Goal: Task Accomplishment & Management: Complete application form

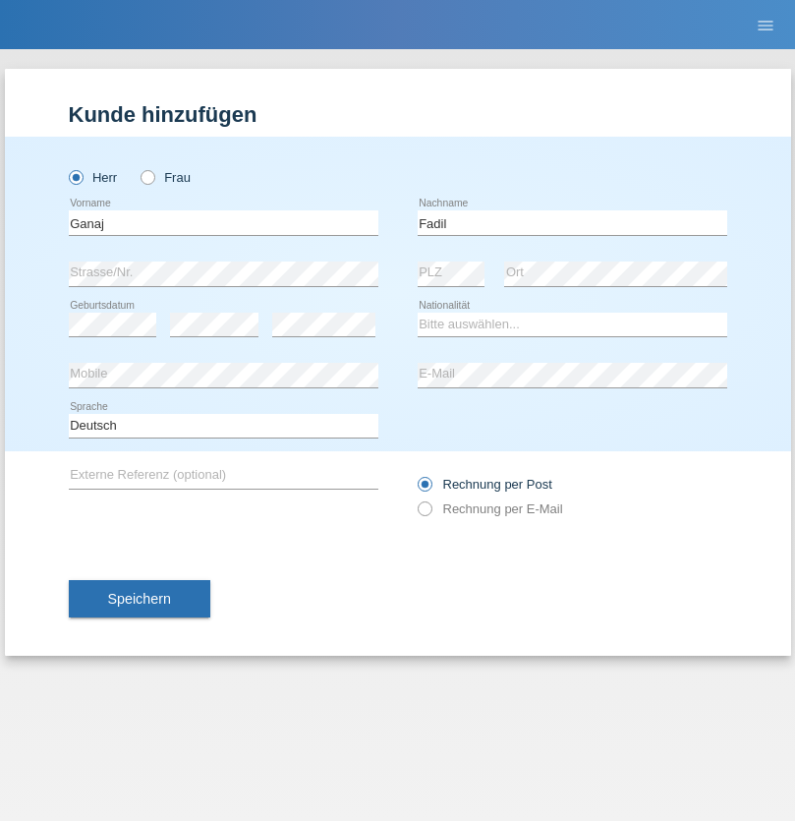
type input "Fadil"
select select "XK"
select select "C"
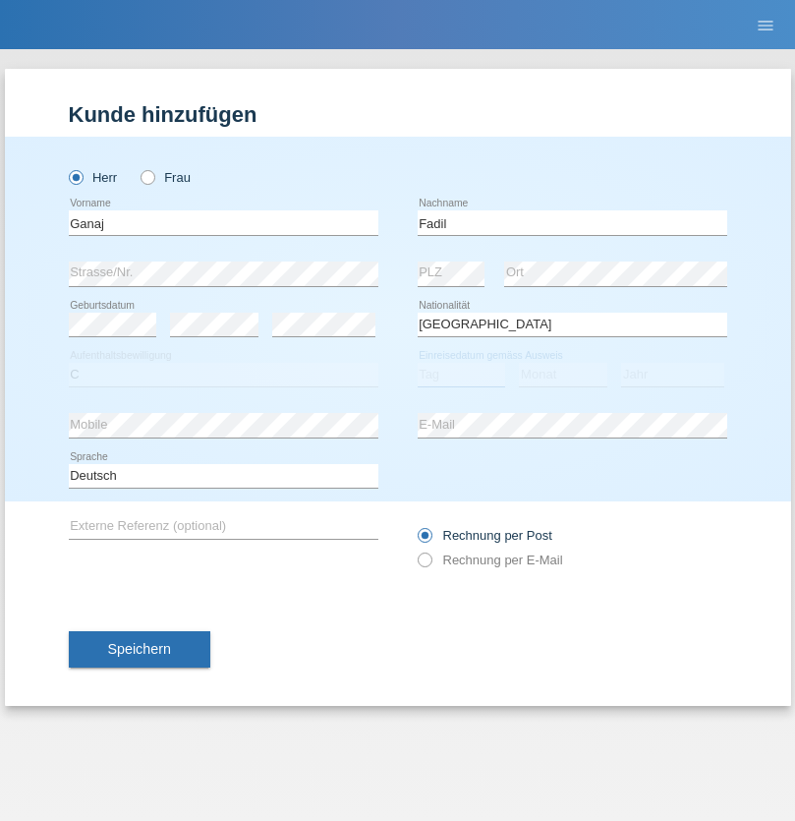
select select "10"
select select "08"
select select "2021"
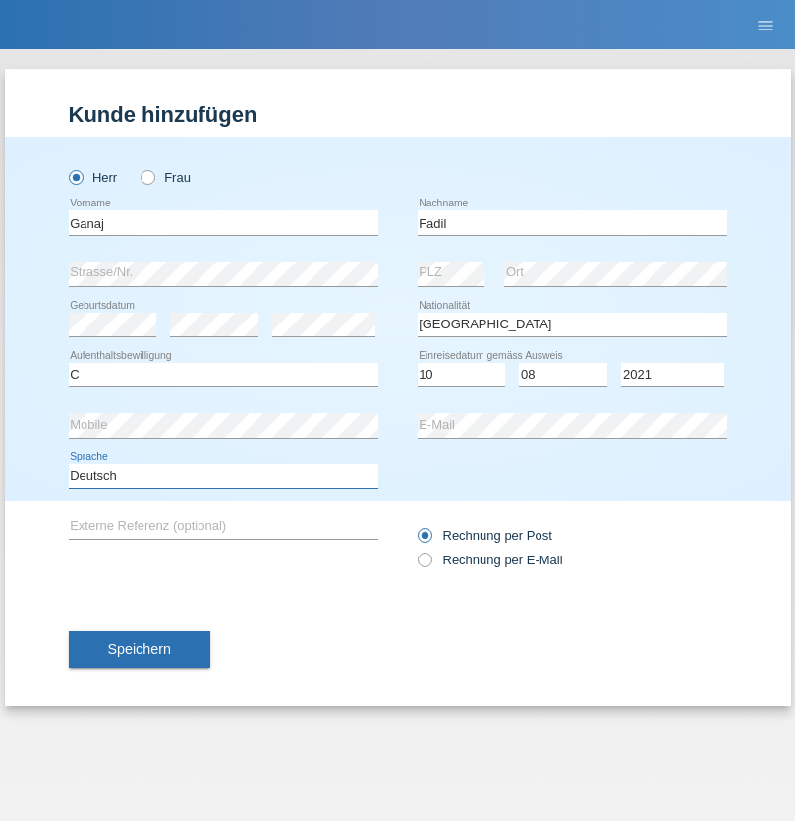
select select "en"
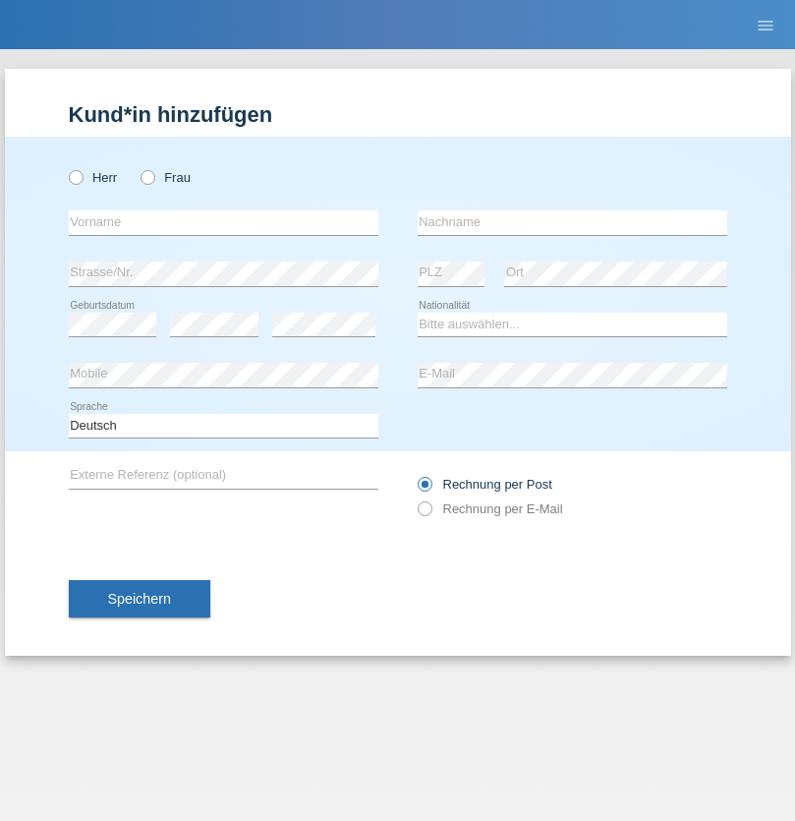
radio input "true"
click at [223, 222] on input "text" at bounding box center [224, 222] width 310 height 25
type input "Ibrahim"
click at [572, 222] on input "text" at bounding box center [573, 222] width 310 height 25
type input "Muja"
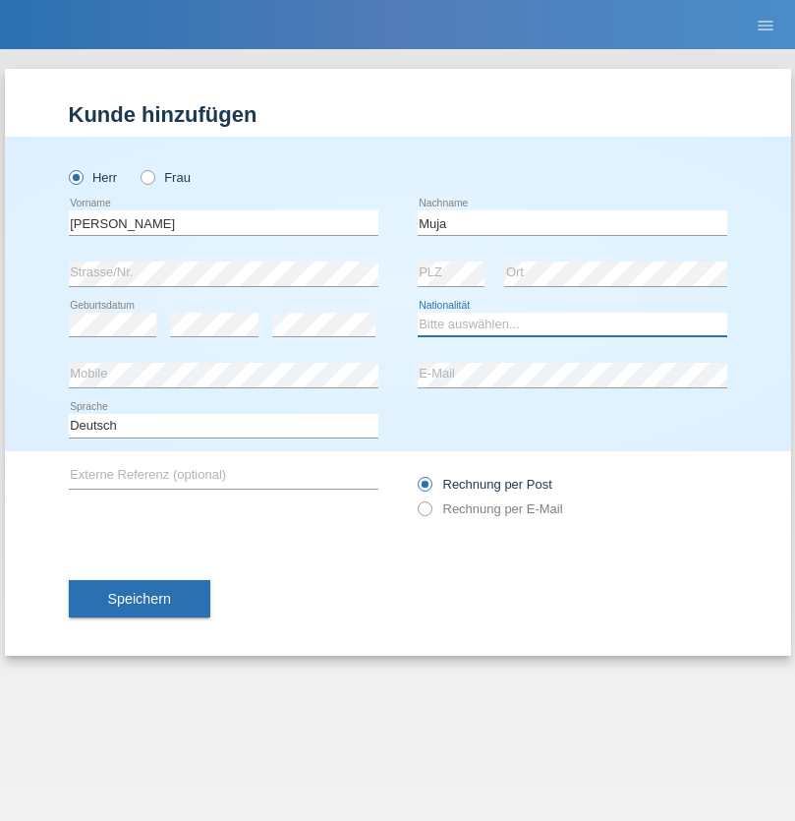
select select "XK"
select select "C"
select select "03"
select select "07"
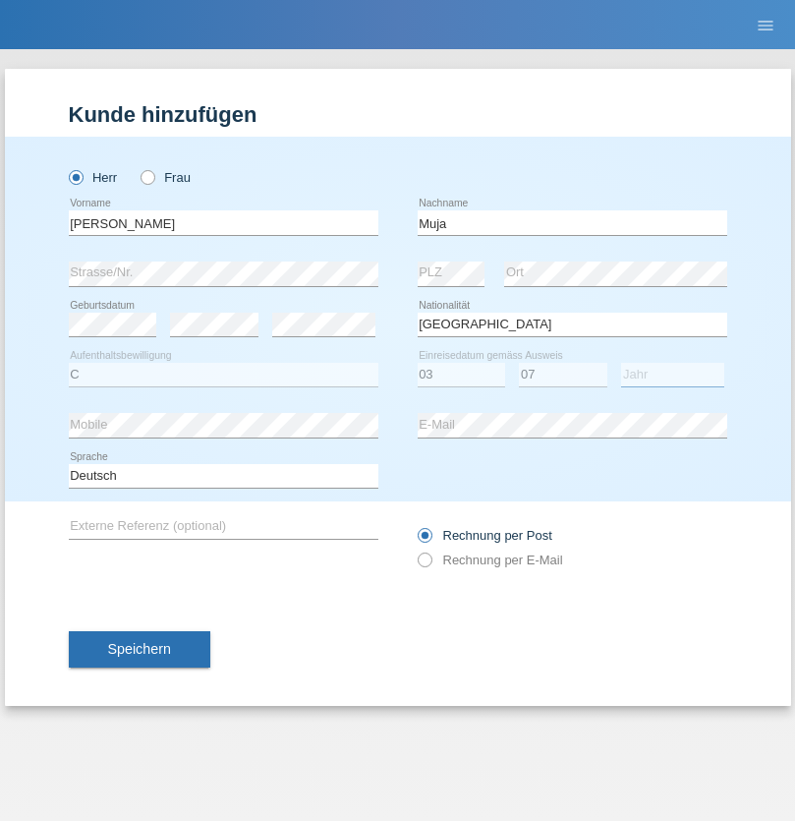
select select "2021"
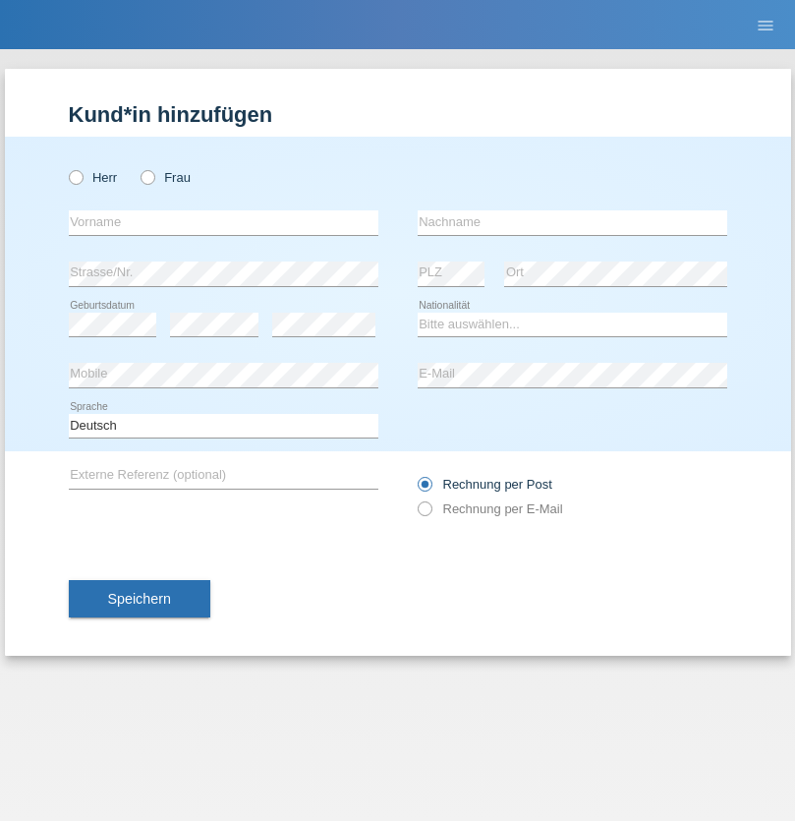
radio input "true"
click at [223, 222] on input "text" at bounding box center [224, 222] width 310 height 25
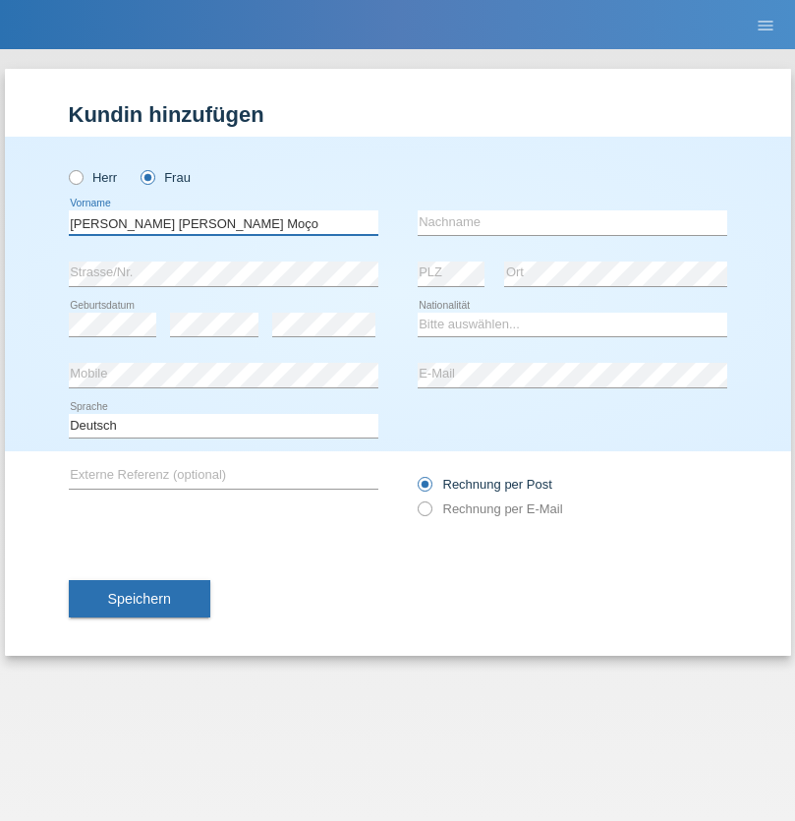
type input "Teixeira da Silva Moço"
click at [572, 222] on input "text" at bounding box center [573, 222] width 310 height 25
type input "Paula"
select select "PT"
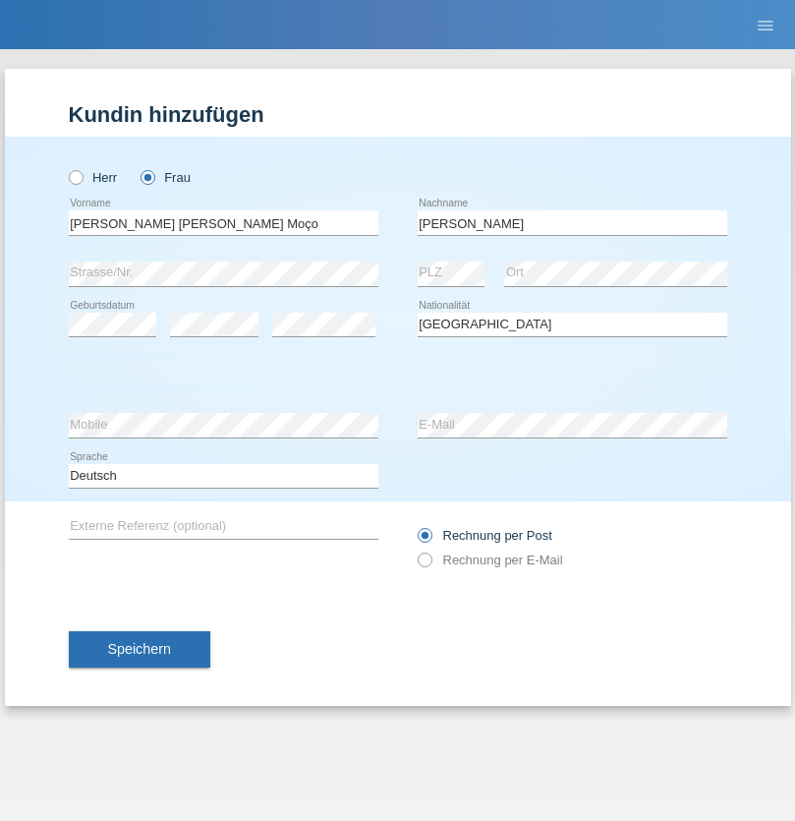
select select "C"
select select "28"
select select "03"
select select "2005"
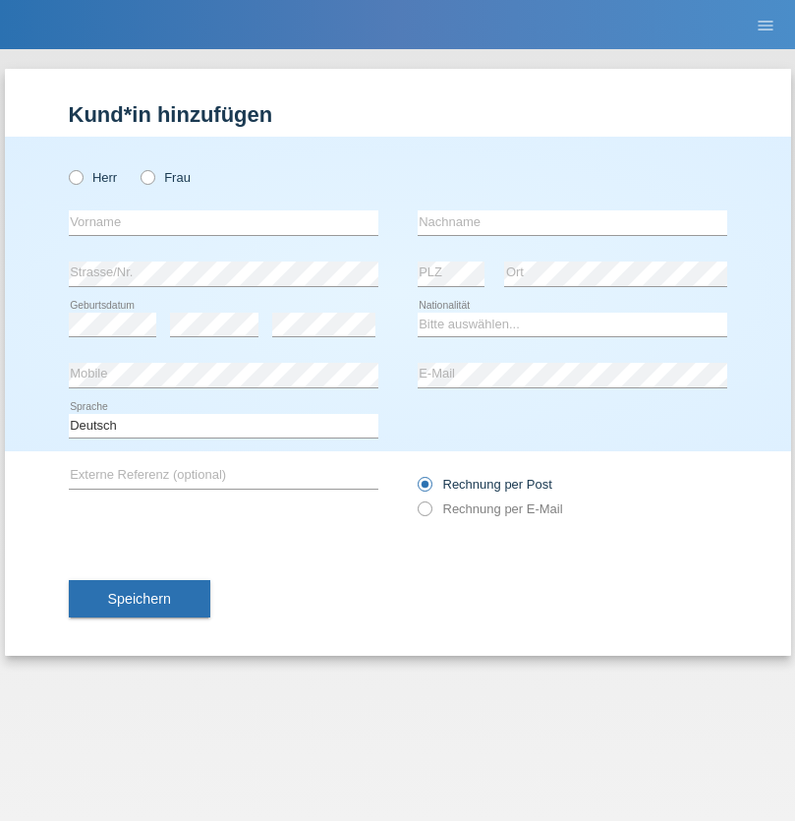
radio input "true"
click at [223, 222] on input "text" at bounding box center [224, 222] width 310 height 25
type input "Teklay"
click at [572, 222] on input "text" at bounding box center [573, 222] width 310 height 25
type input "Fiori"
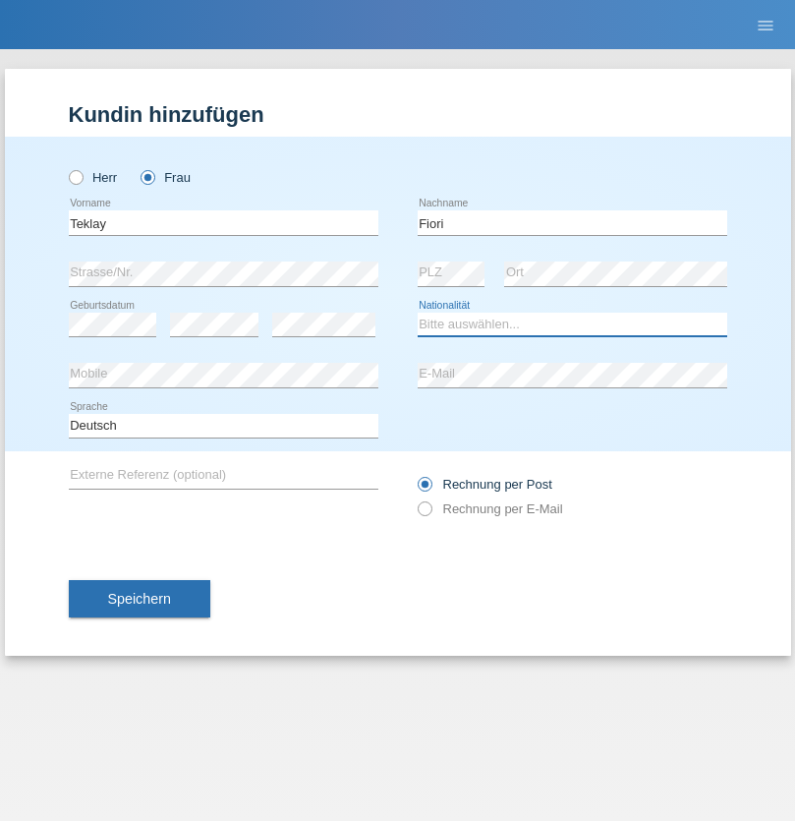
select select "ER"
select select "C"
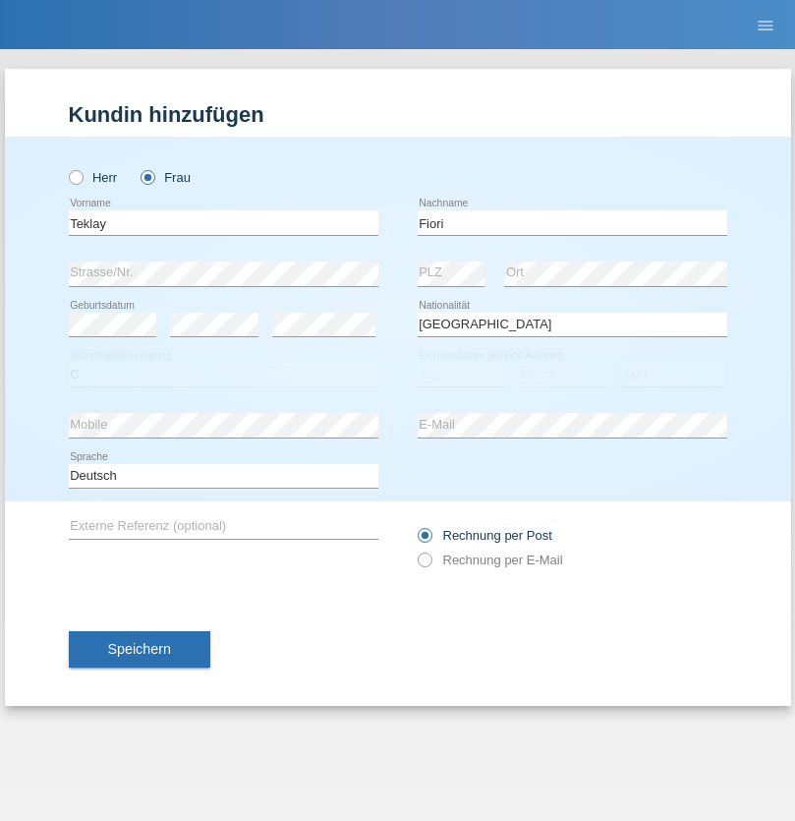
select select "10"
select select "08"
select select "2021"
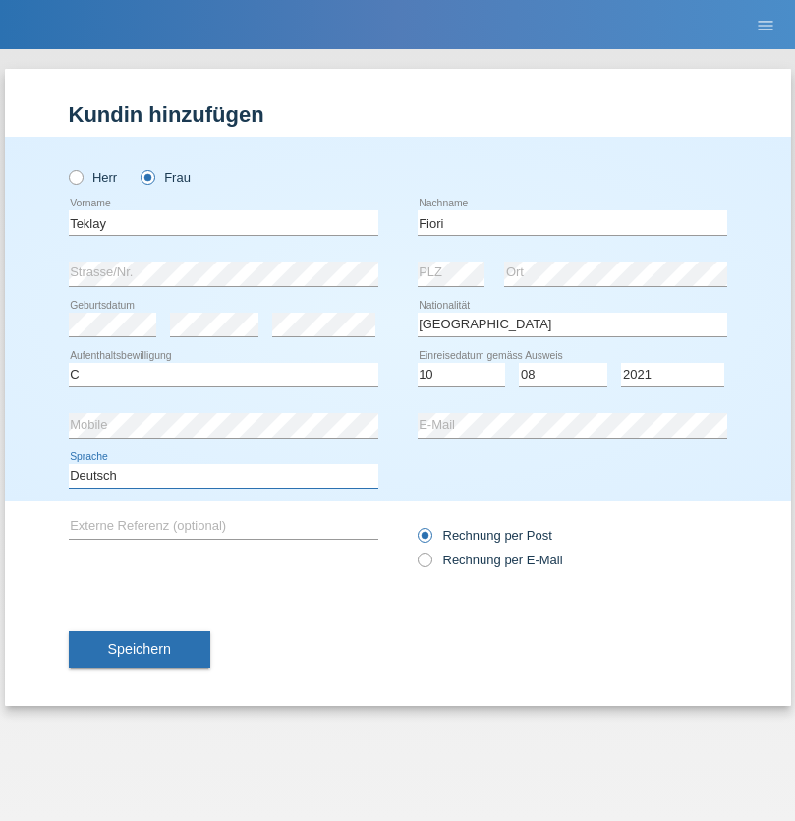
select select "en"
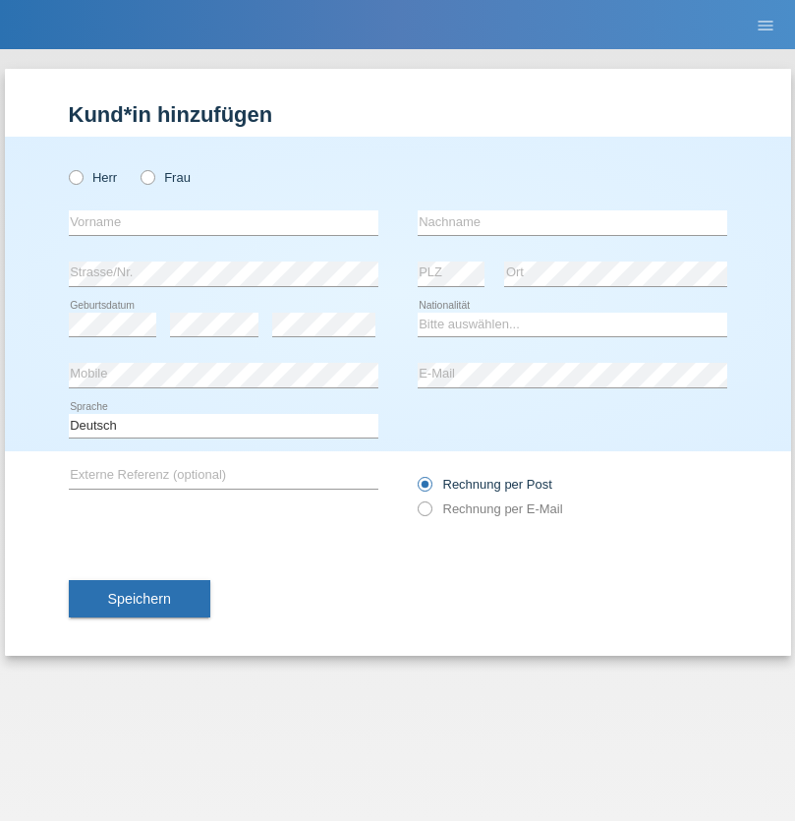
radio input "true"
click at [223, 222] on input "text" at bounding box center [224, 222] width 310 height 25
type input "Sadia"
click at [572, 222] on input "text" at bounding box center [573, 222] width 310 height 25
type input "Nejmaoui"
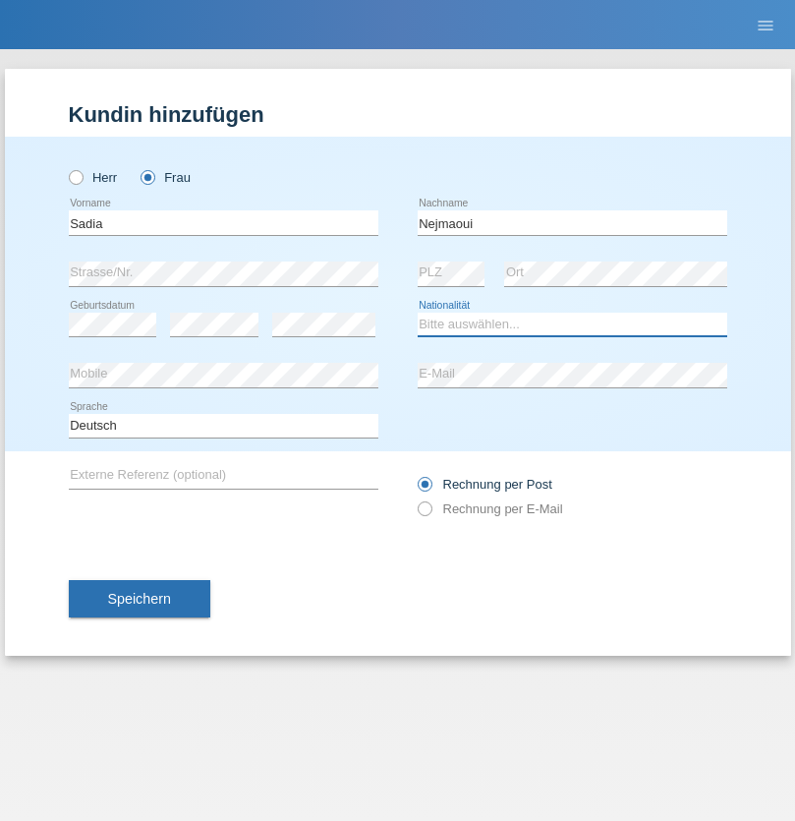
select select "MA"
select select "C"
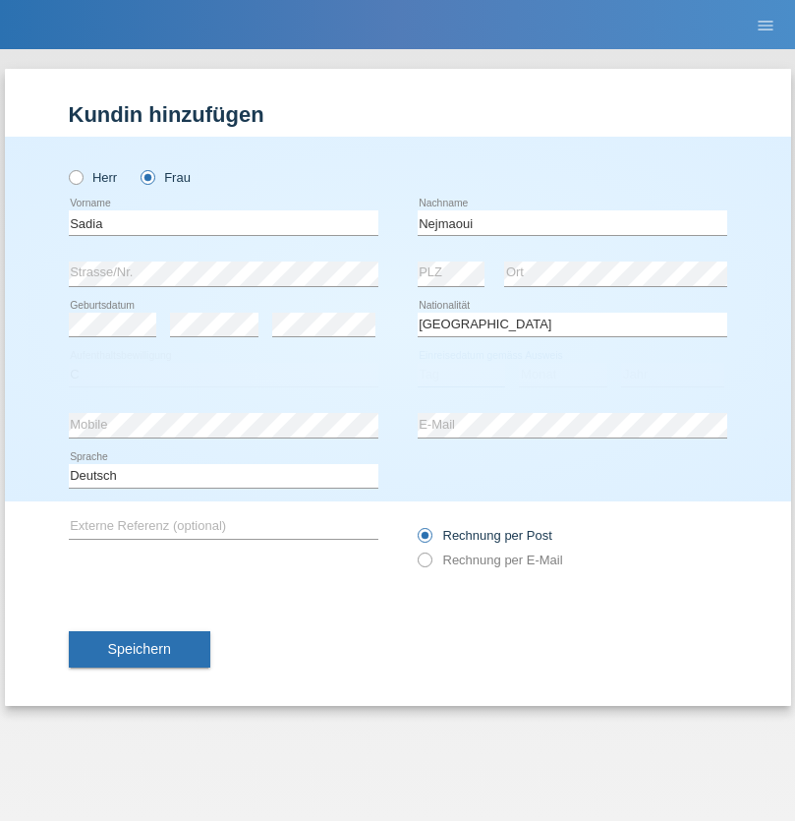
select select "01"
select select "06"
select select "1964"
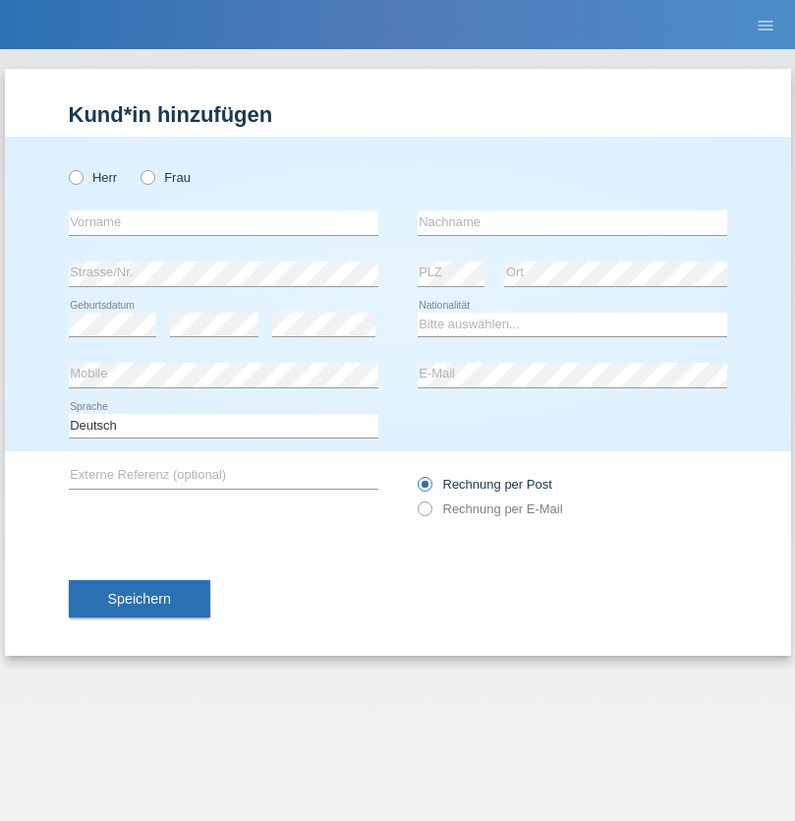
radio input "true"
click at [223, 222] on input "text" at bounding box center [224, 222] width 310 height 25
type input "[PERSON_NAME]"
click at [572, 222] on input "text" at bounding box center [573, 222] width 310 height 25
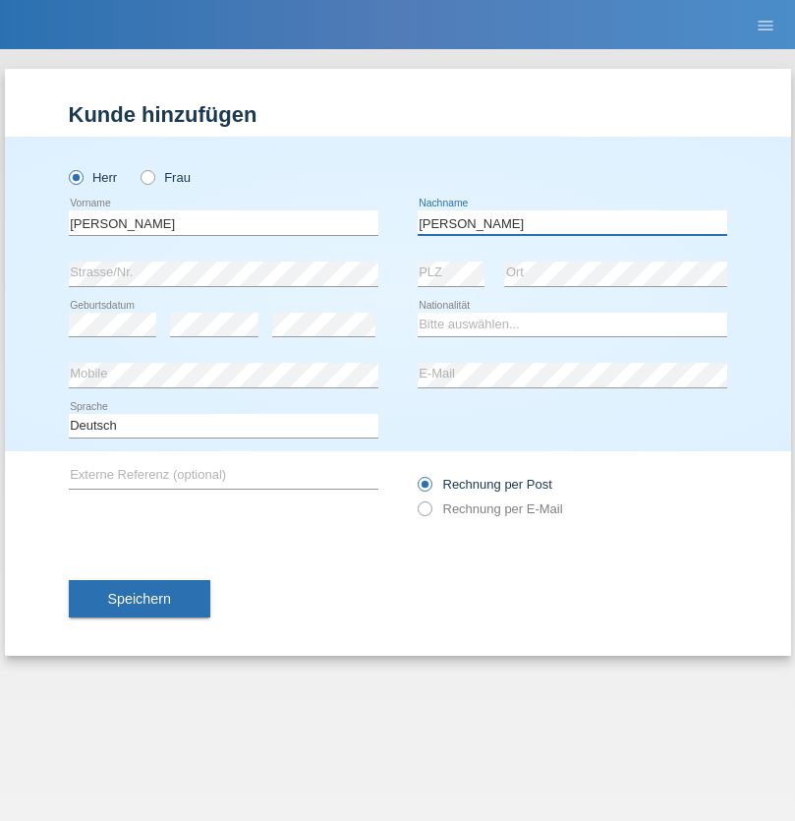
type input "[PERSON_NAME]"
select select "CH"
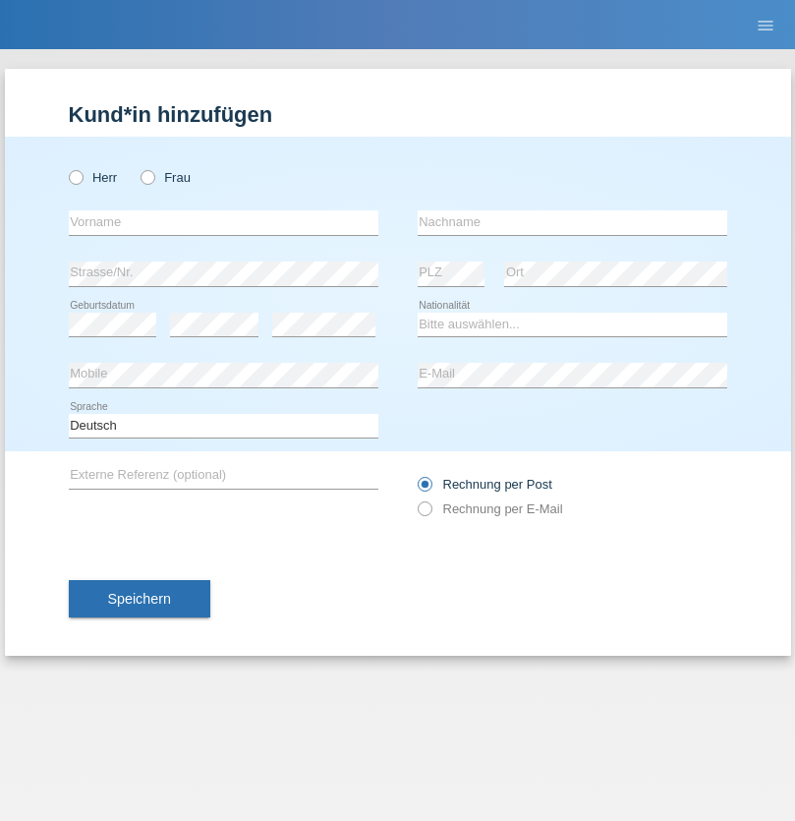
radio input "true"
click at [223, 222] on input "text" at bounding box center [224, 222] width 310 height 25
type input "Thivagaran"
click at [572, 222] on input "text" at bounding box center [573, 222] width 310 height 25
type input "Selvanayagam"
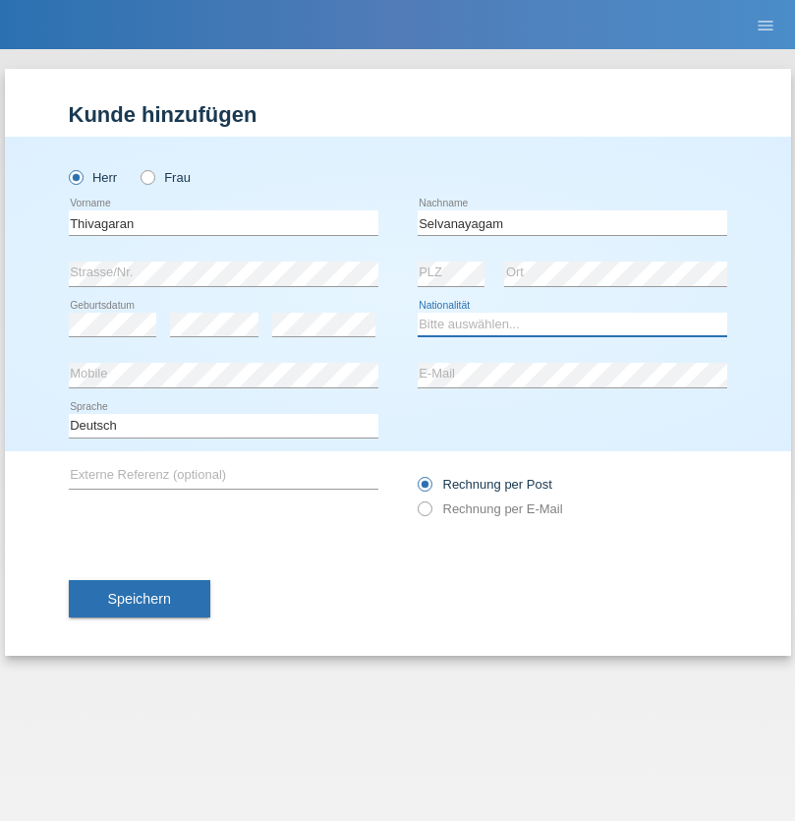
select select "LK"
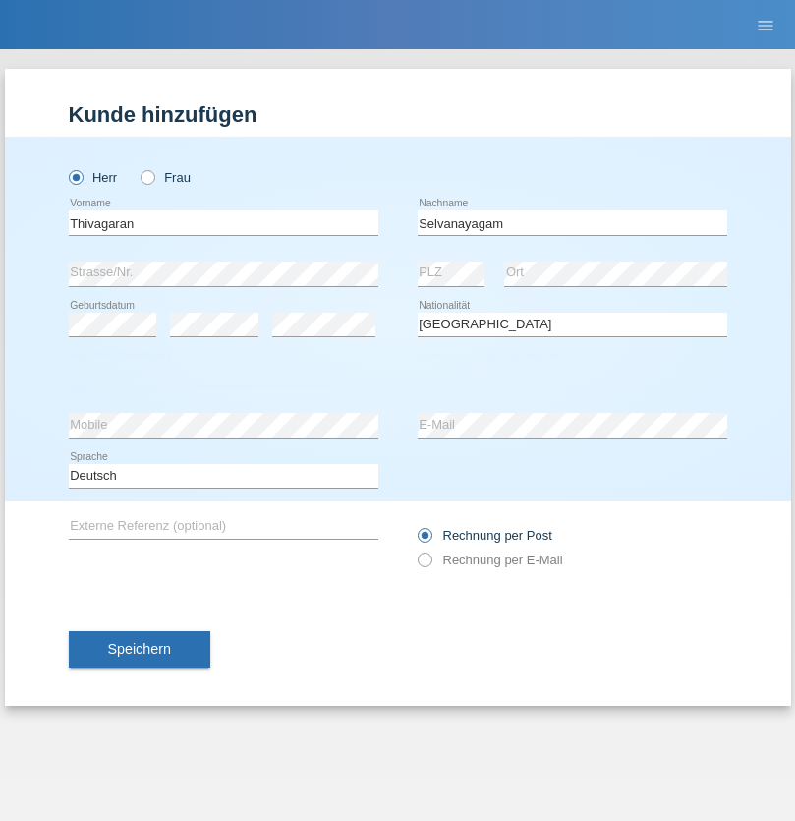
select select "C"
select select "23"
select select "03"
select select "2021"
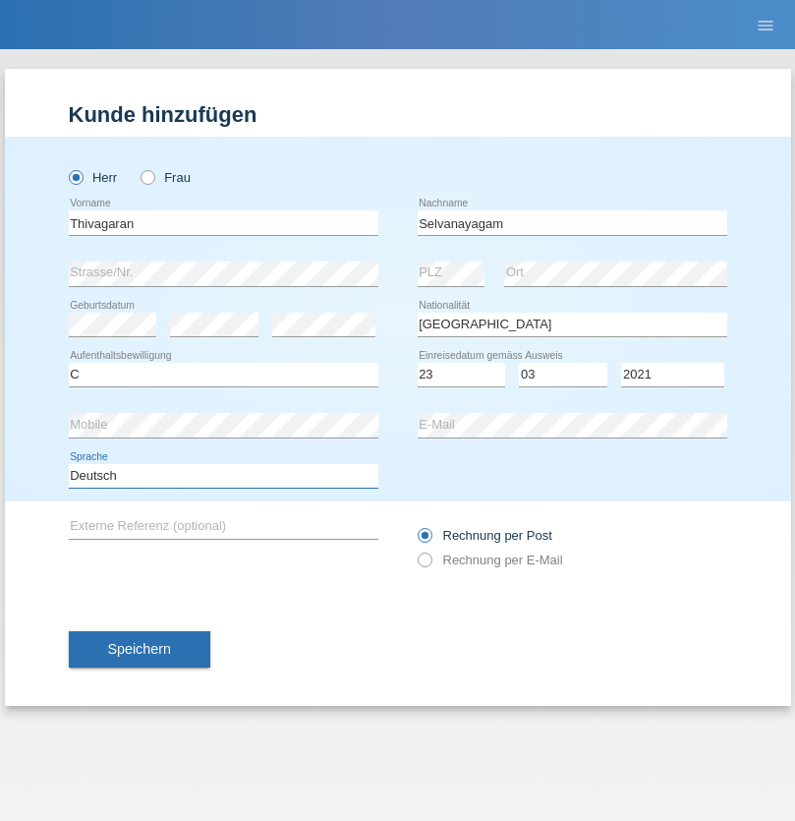
select select "en"
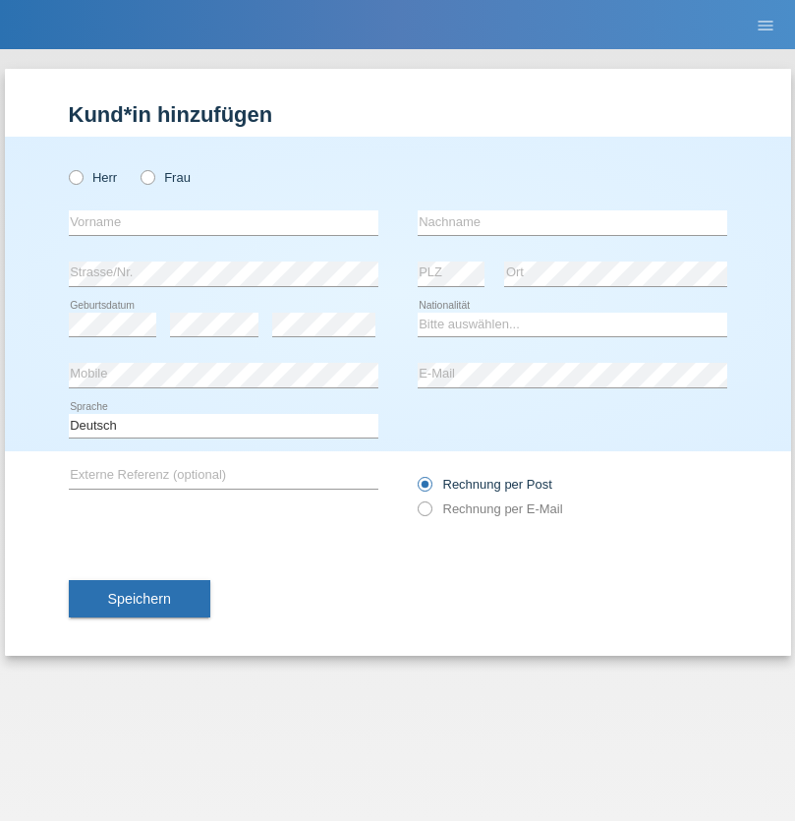
radio input "true"
click at [223, 222] on input "text" at bounding box center [224, 222] width 310 height 25
type input "[PERSON_NAME]"
click at [572, 222] on input "text" at bounding box center [573, 222] width 310 height 25
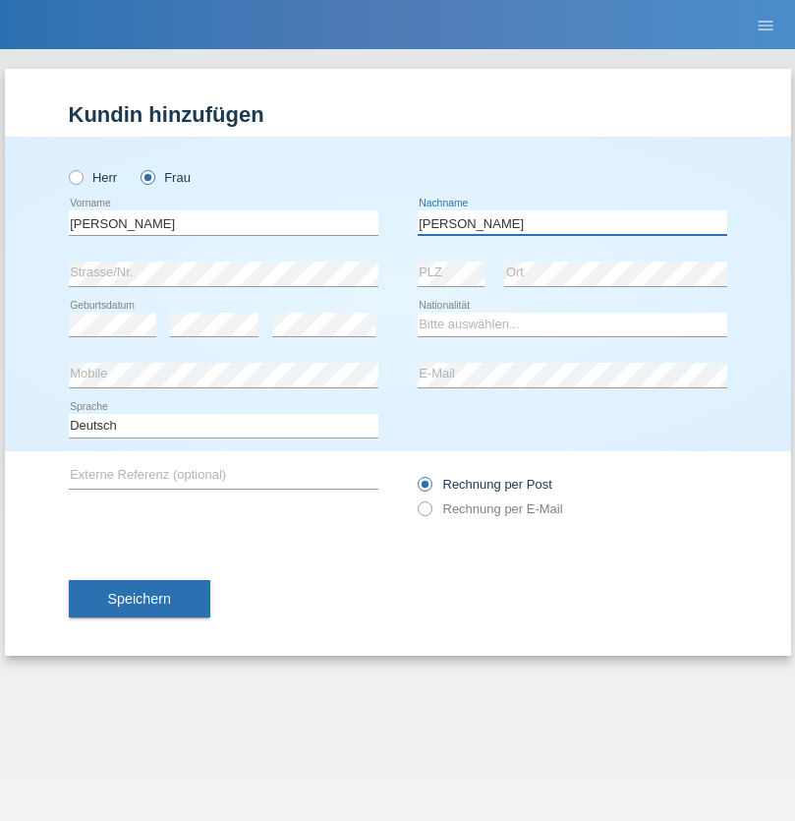
type input "[PERSON_NAME]"
select select "CH"
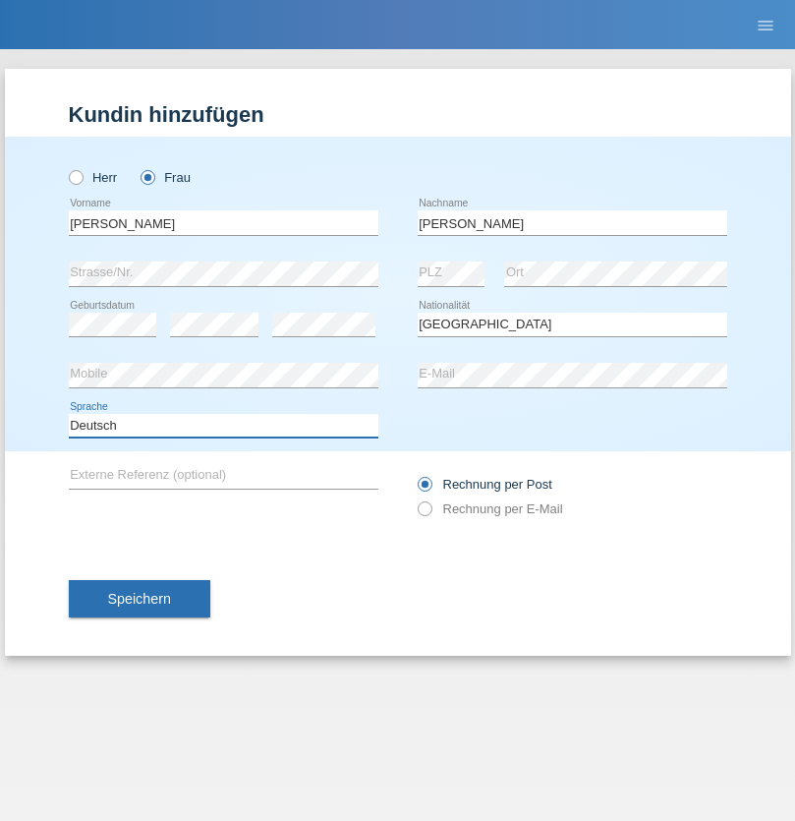
select select "en"
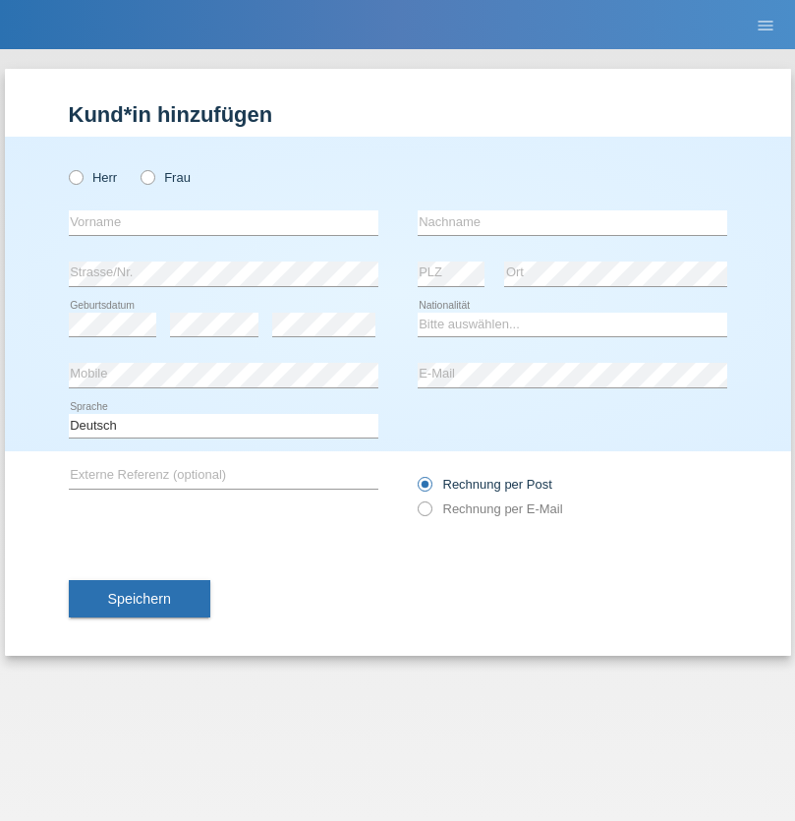
radio input "true"
click at [223, 222] on input "text" at bounding box center [224, 222] width 310 height 25
type input "Tymur"
click at [572, 222] on input "text" at bounding box center [573, 222] width 310 height 25
type input "Hunderchuk"
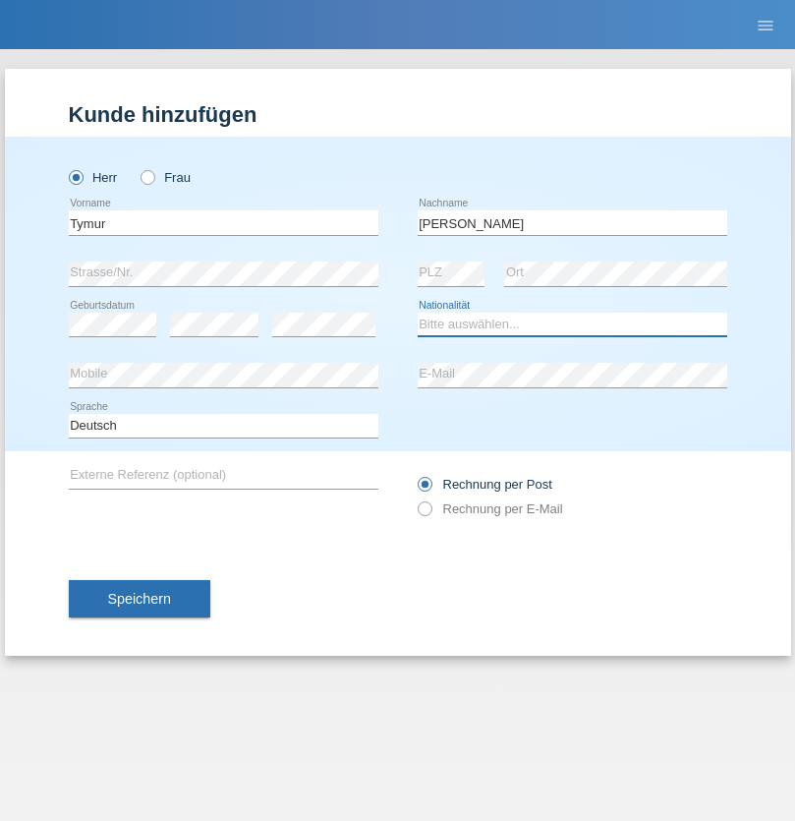
select select "UA"
select select "C"
select select "20"
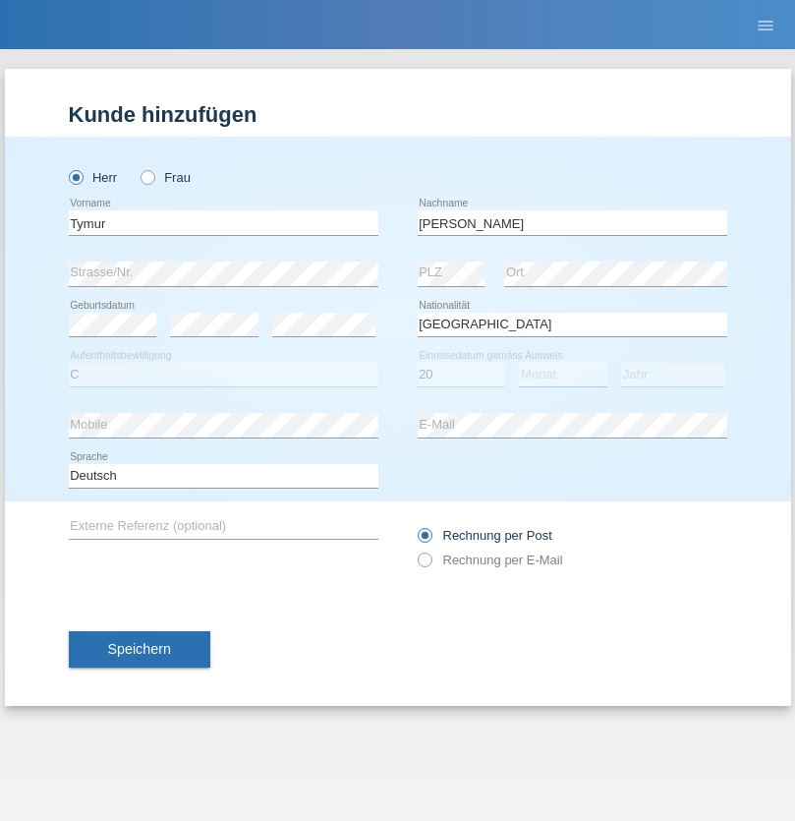
select select "08"
select select "2021"
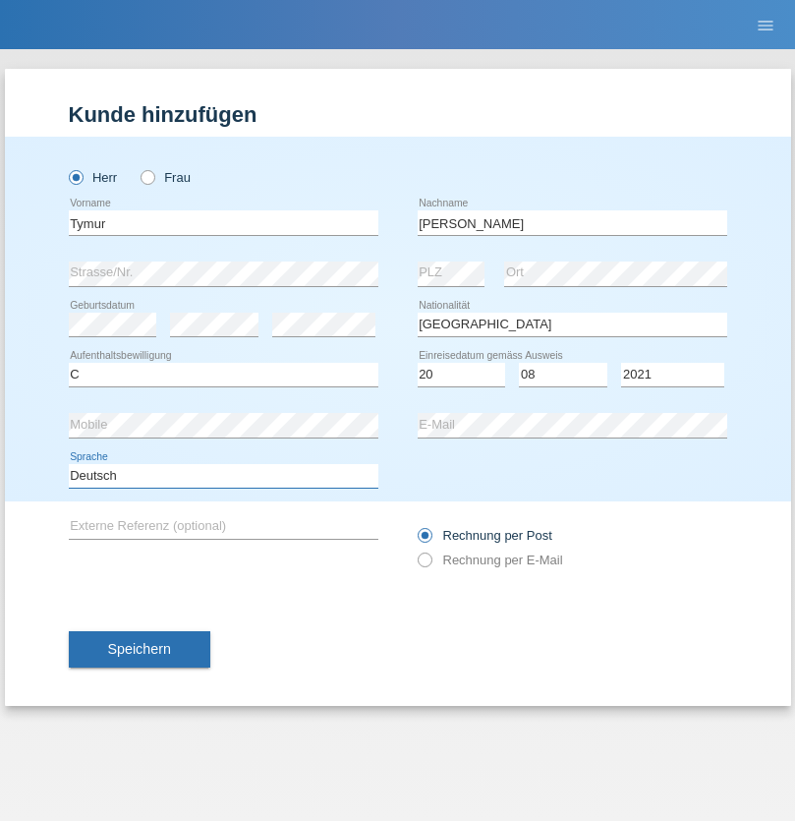
select select "en"
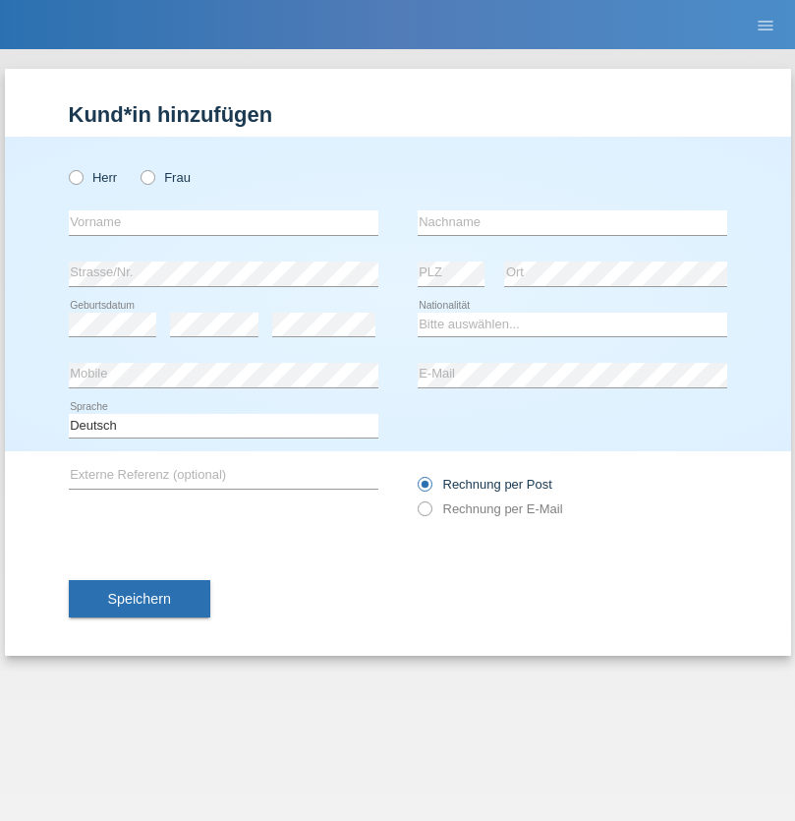
radio input "true"
click at [223, 222] on input "text" at bounding box center [224, 222] width 310 height 25
type input "Tymur"
click at [572, 222] on input "text" at bounding box center [573, 222] width 310 height 25
type input "Hunderchuj"
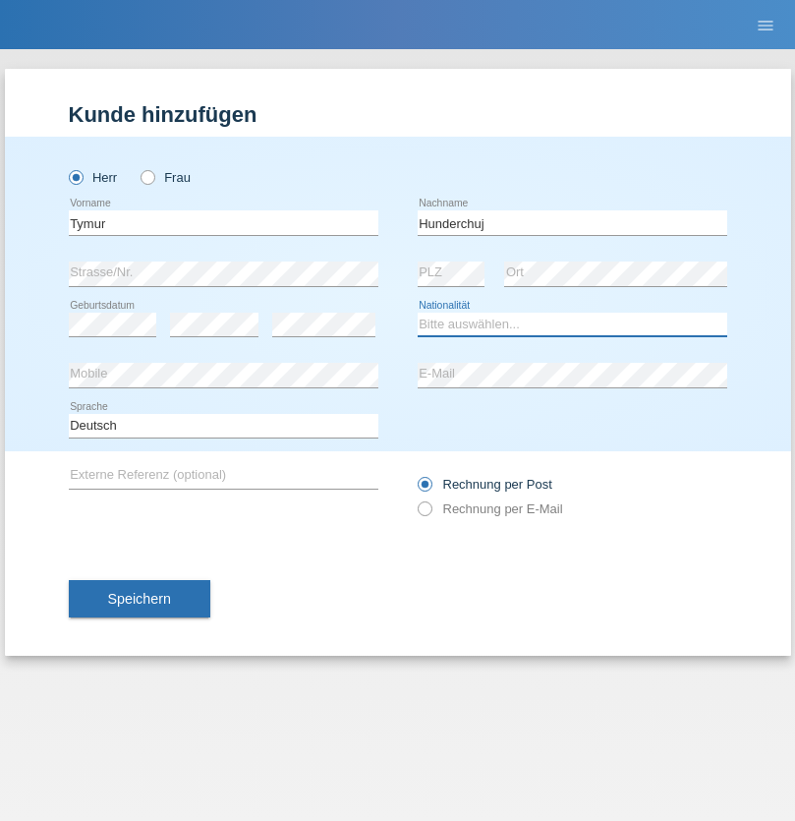
select select "UA"
select select "C"
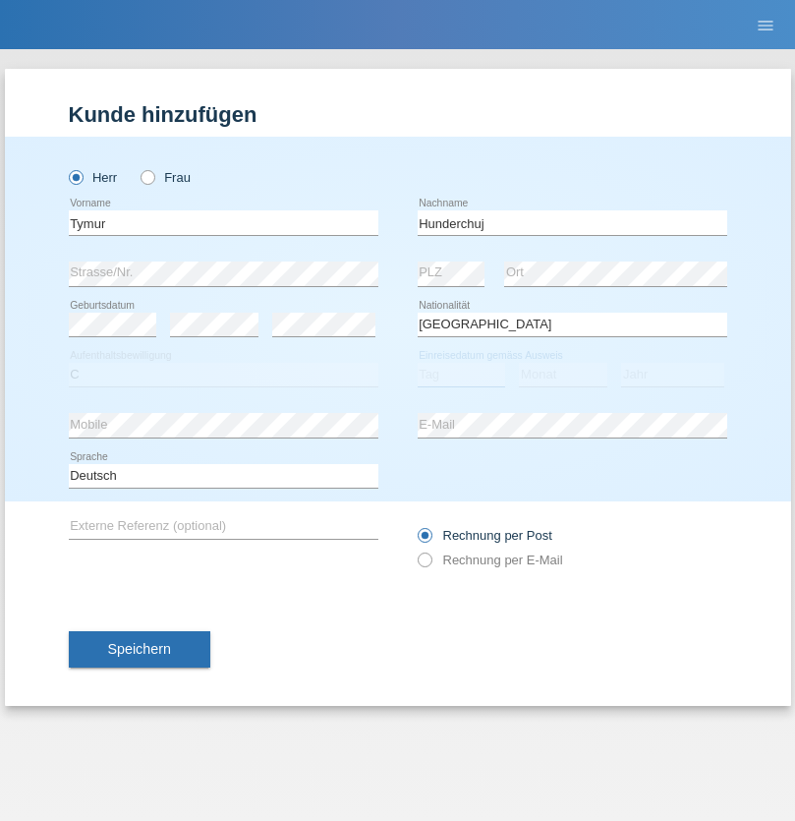
select select "20"
select select "08"
select select "2021"
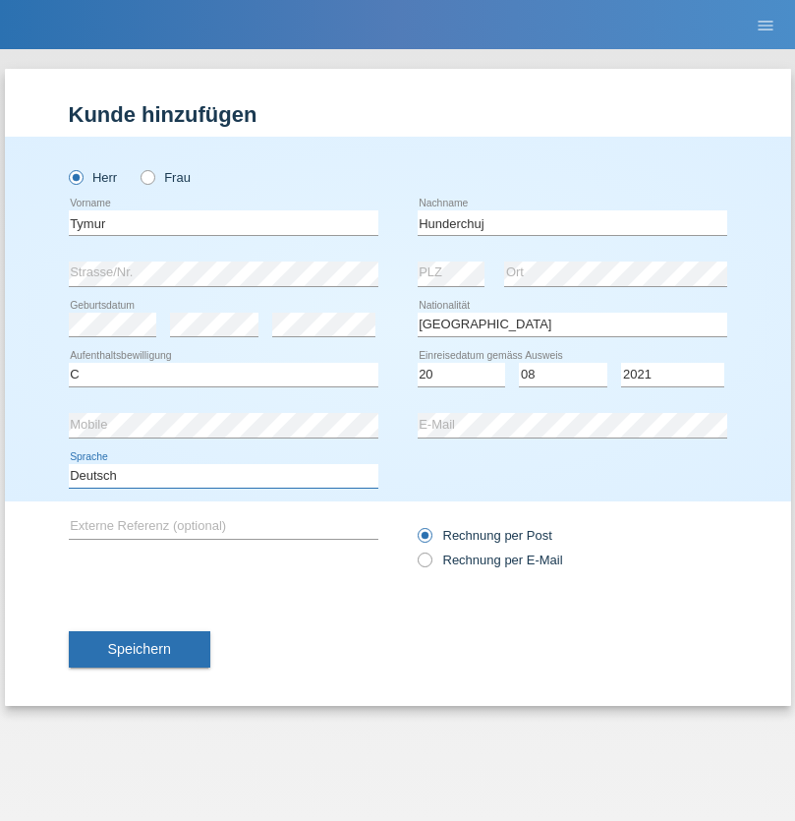
select select "en"
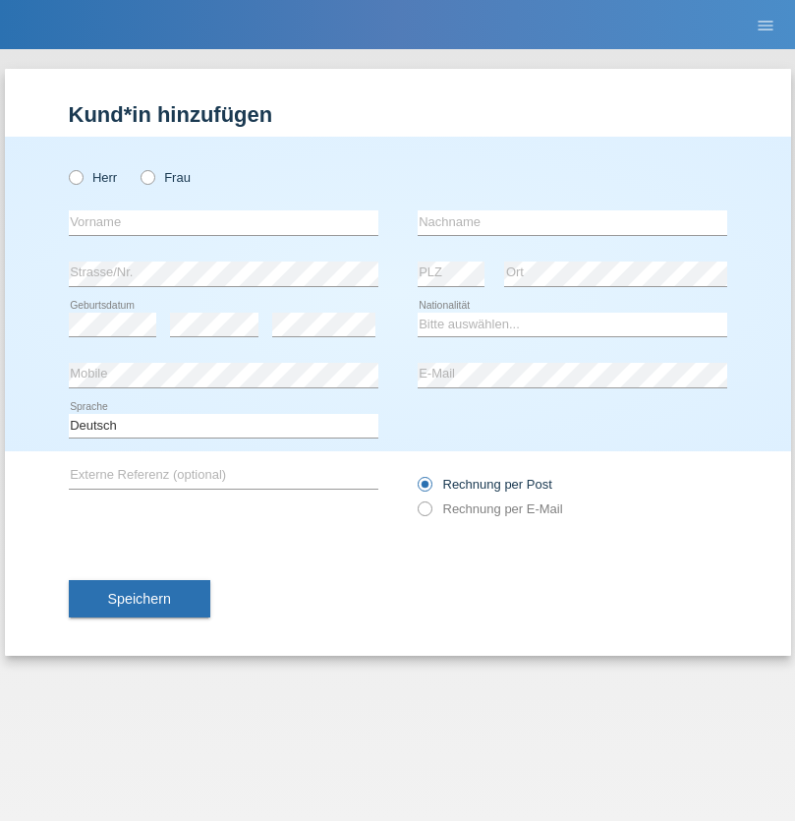
radio input "true"
click at [223, 222] on input "text" at bounding box center [224, 222] width 310 height 25
type input "[PERSON_NAME]"
click at [572, 222] on input "text" at bounding box center [573, 222] width 310 height 25
type input "Tropp"
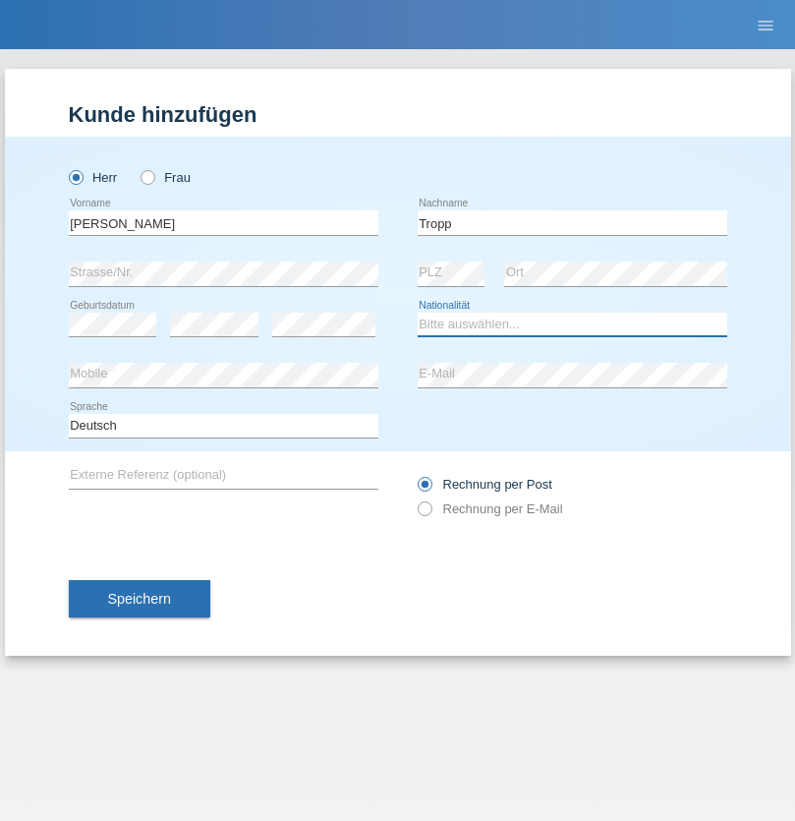
select select "SK"
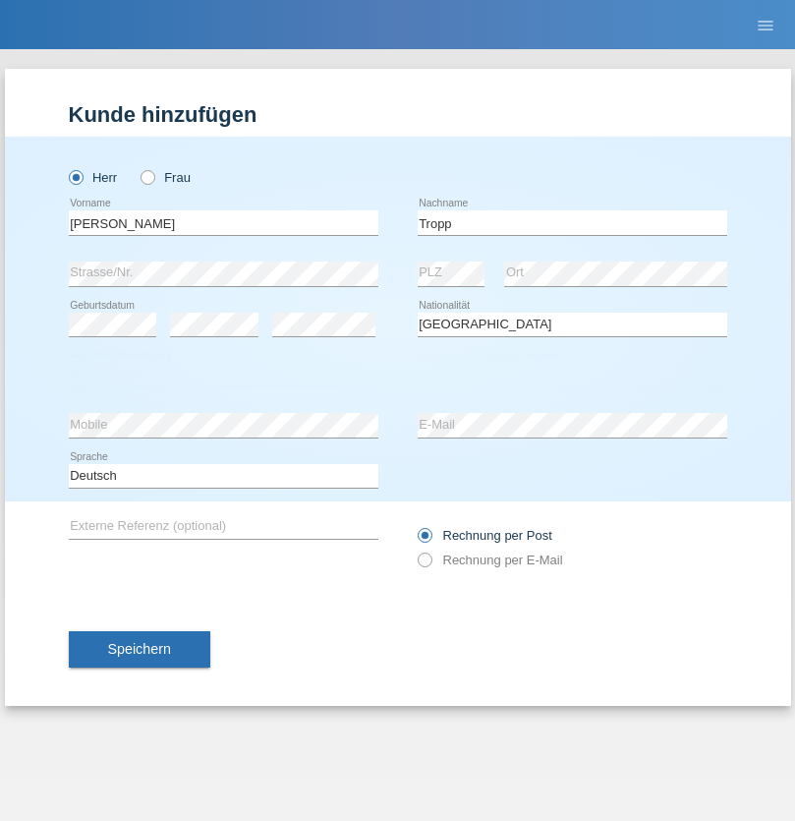
select select "C"
select select "10"
select select "08"
select select "2021"
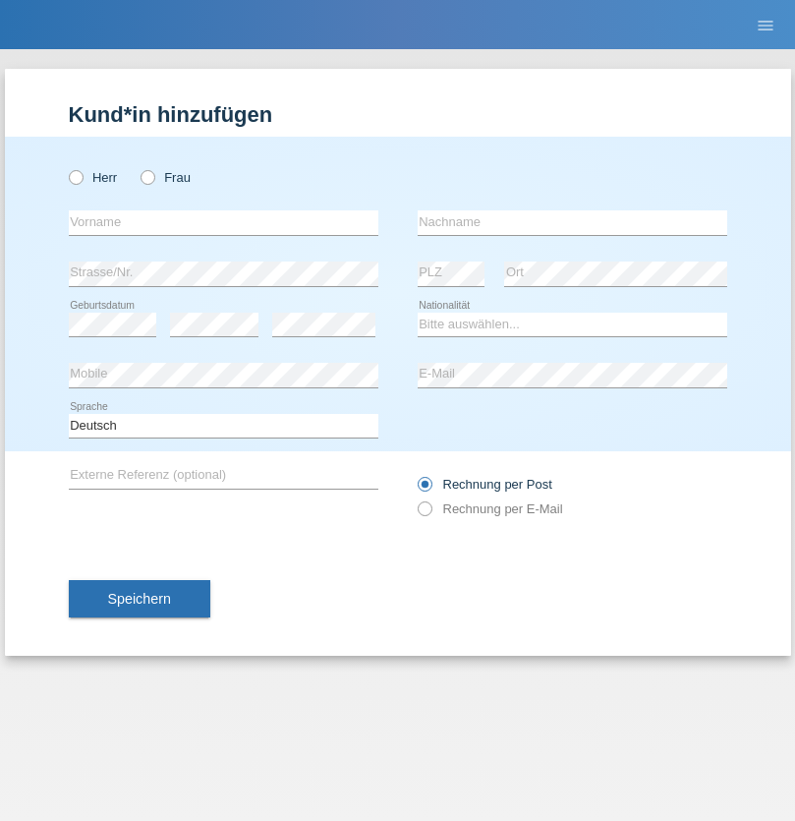
radio input "true"
click at [223, 222] on input "text" at bounding box center [224, 222] width 310 height 25
type input "Dirk"
click at [572, 222] on input "text" at bounding box center [573, 222] width 310 height 25
type input "Ringle"
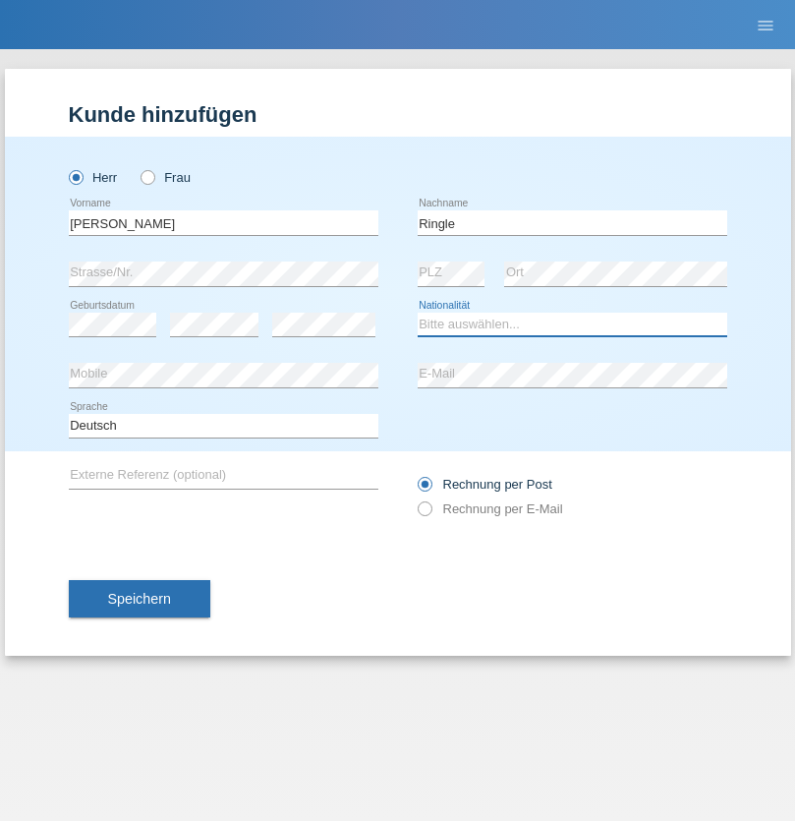
select select "DE"
select select "C"
select select "06"
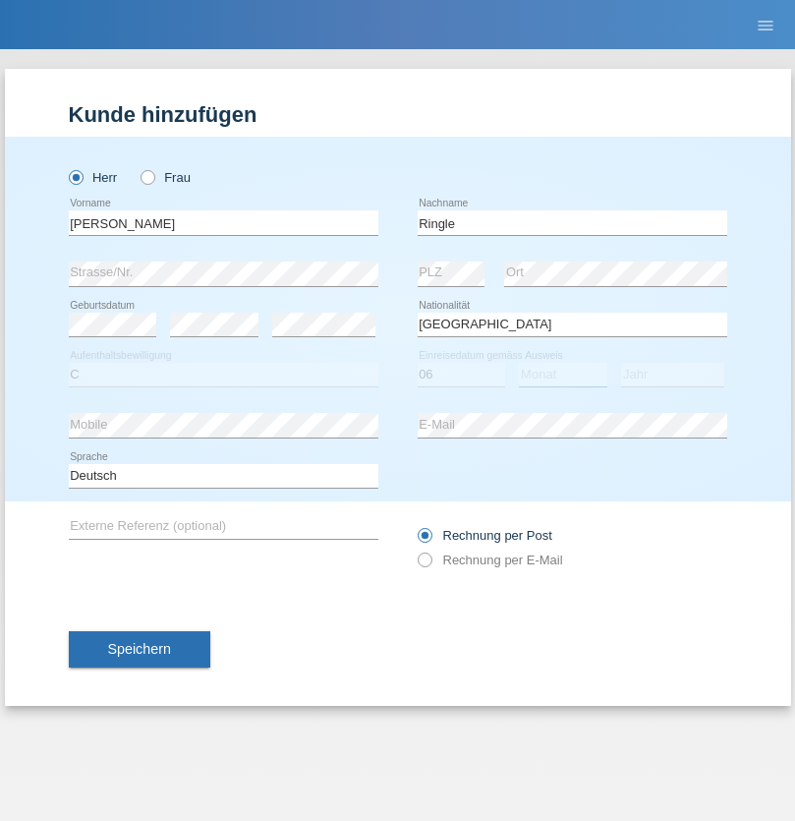
select select "01"
select select "2021"
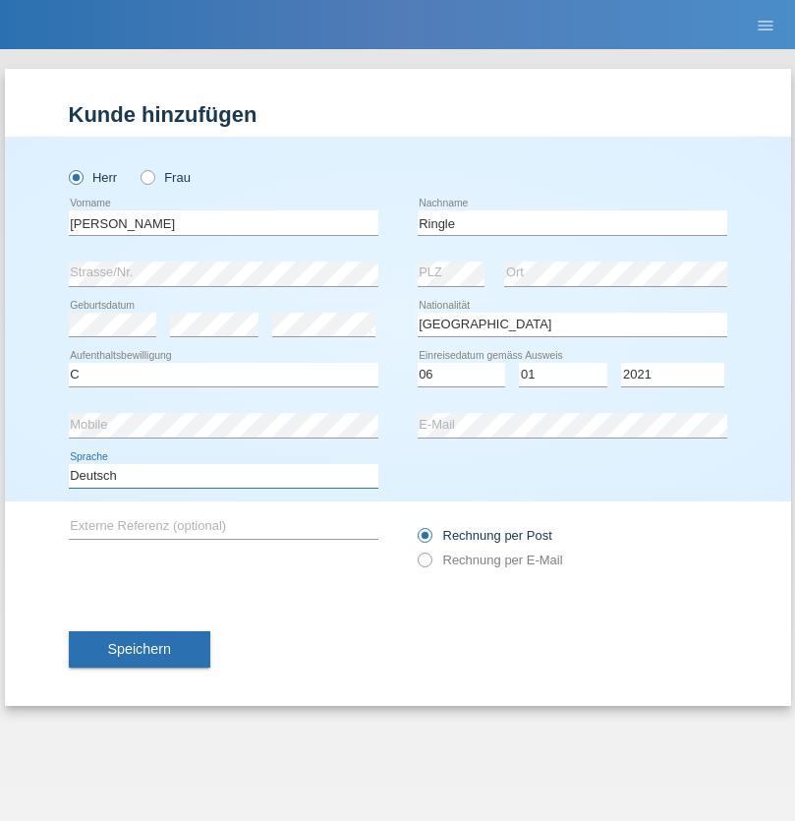
select select "en"
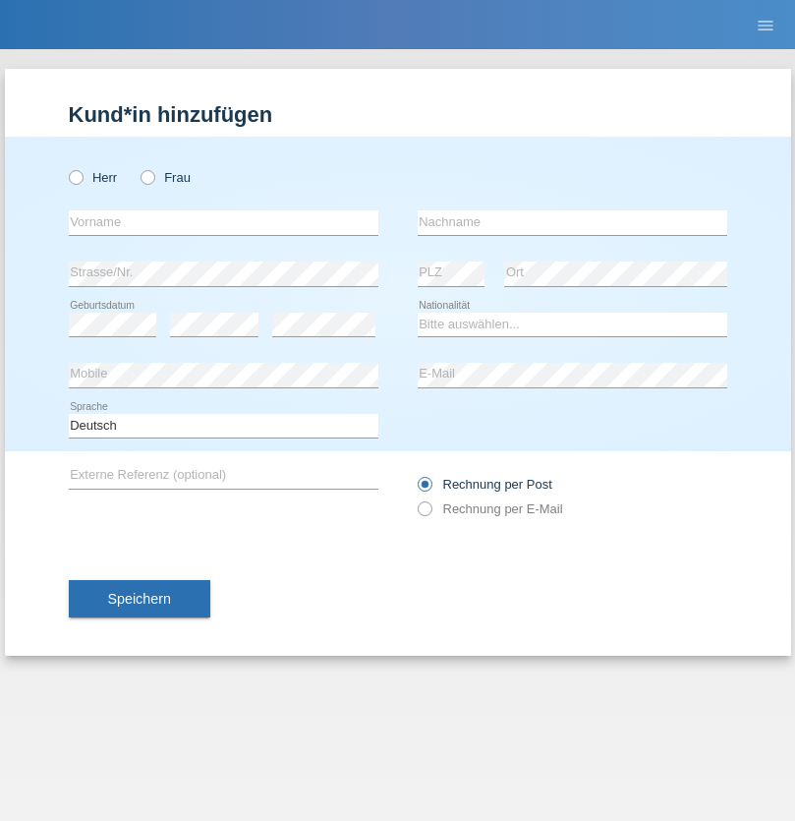
radio input "true"
click at [223, 222] on input "text" at bounding box center [224, 222] width 310 height 25
type input "Junior"
click at [572, 222] on input "text" at bounding box center [573, 222] width 310 height 25
type input "[PERSON_NAME]"
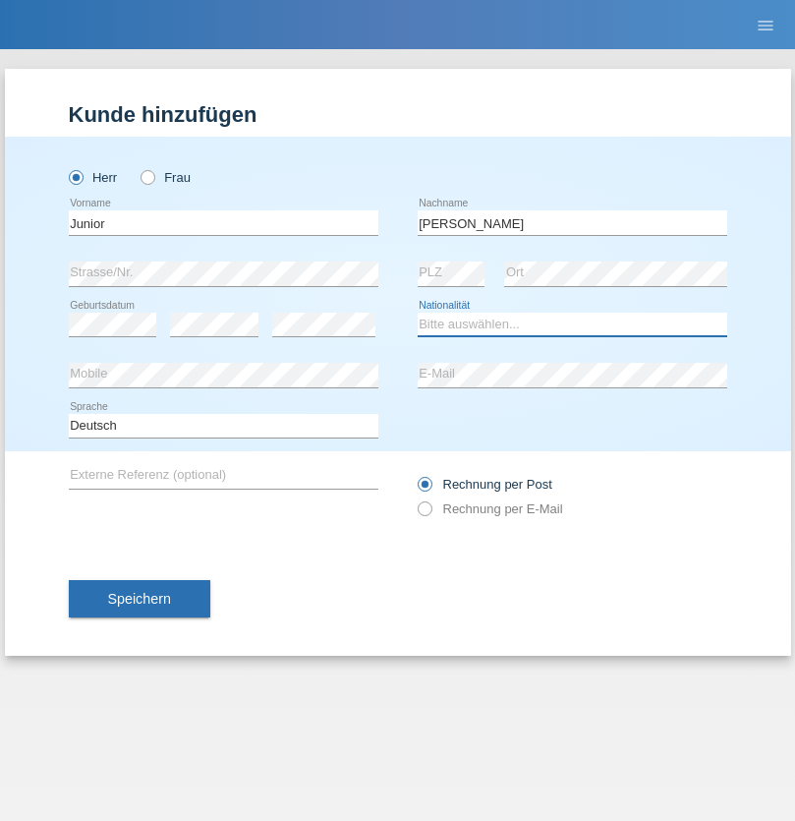
select select "CH"
radio input "true"
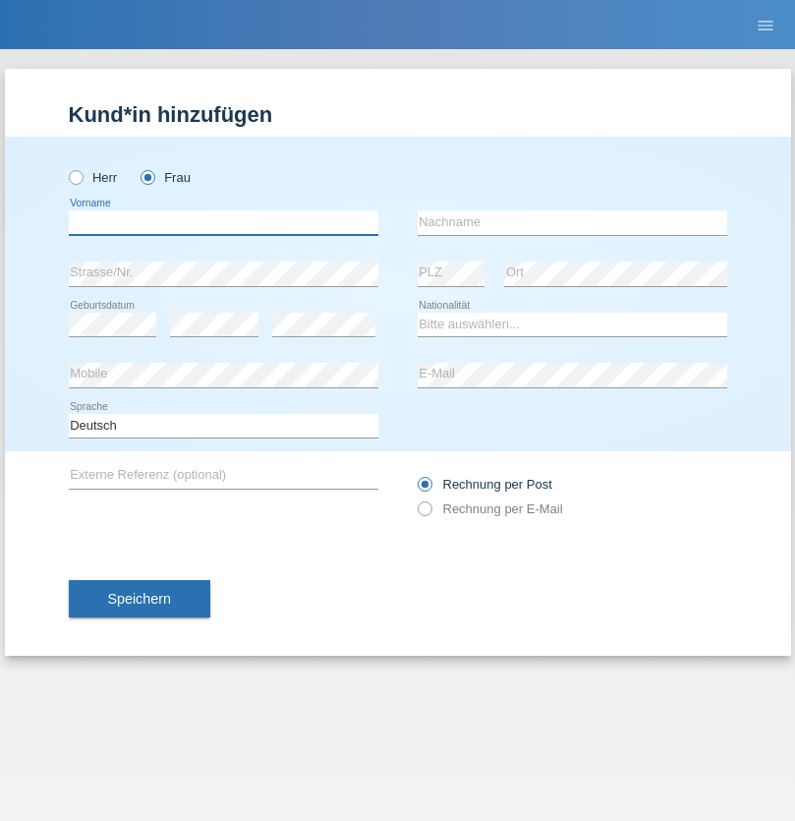
click at [223, 222] on input "text" at bounding box center [224, 222] width 310 height 25
type input "Maria Fernanda"
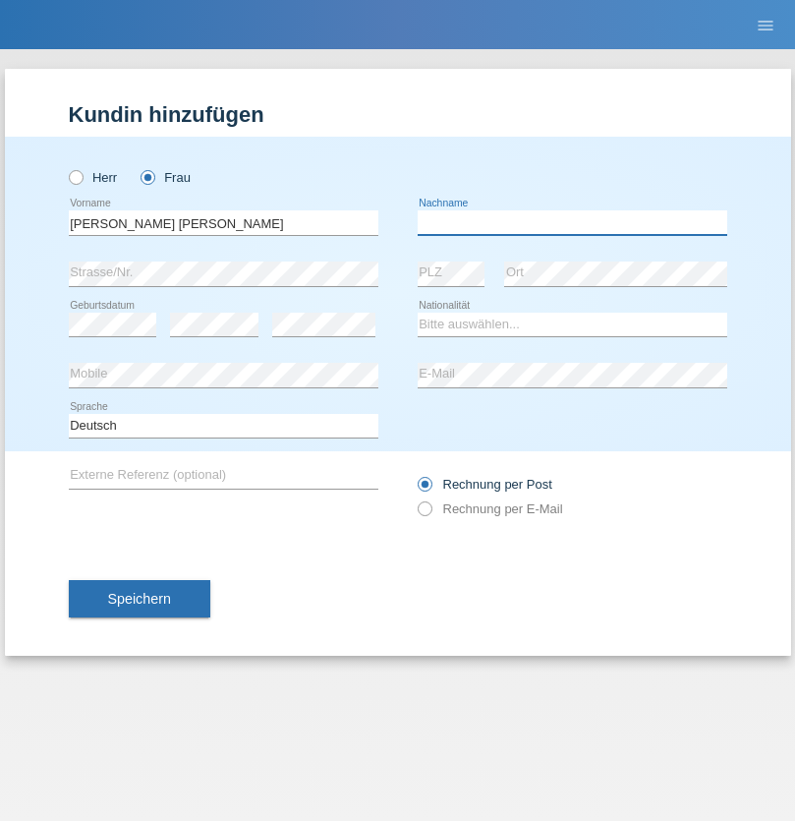
click at [572, 222] on input "text" at bounding box center [573, 222] width 310 height 25
type input "Knusel Campillo"
select select "CH"
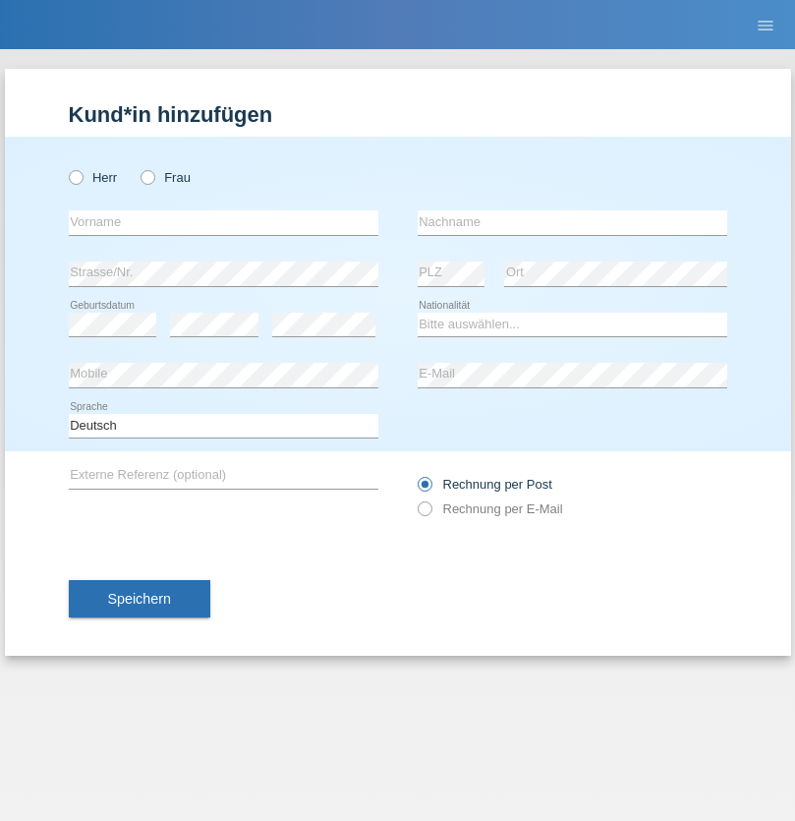
radio input "true"
click at [223, 222] on input "text" at bounding box center [224, 222] width 310 height 25
type input "Beqiri"
click at [572, 222] on input "text" at bounding box center [573, 222] width 310 height 25
type input "Shpresa"
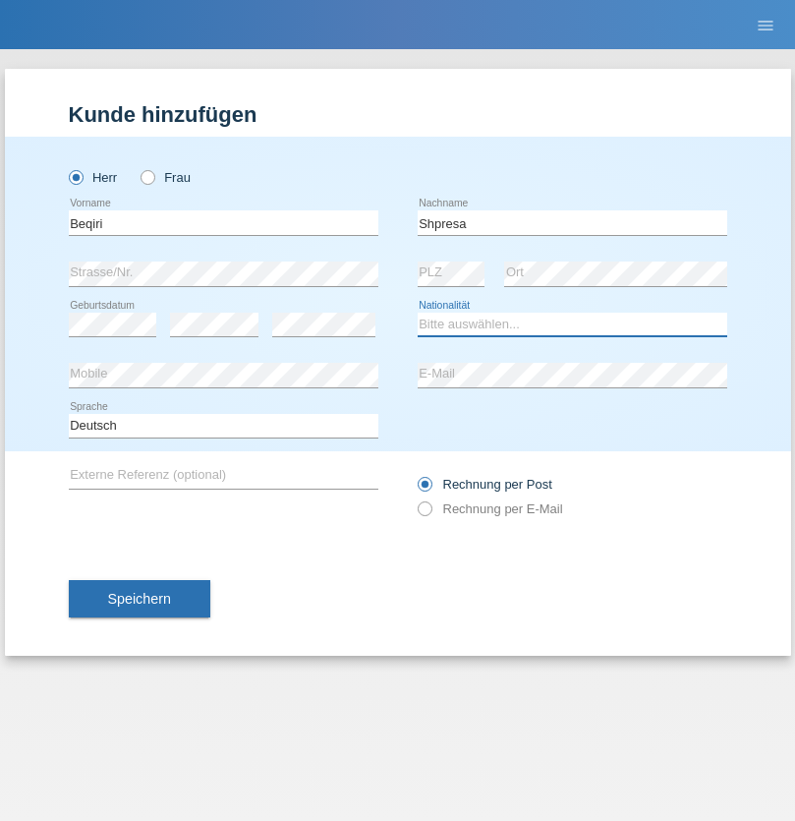
select select "XK"
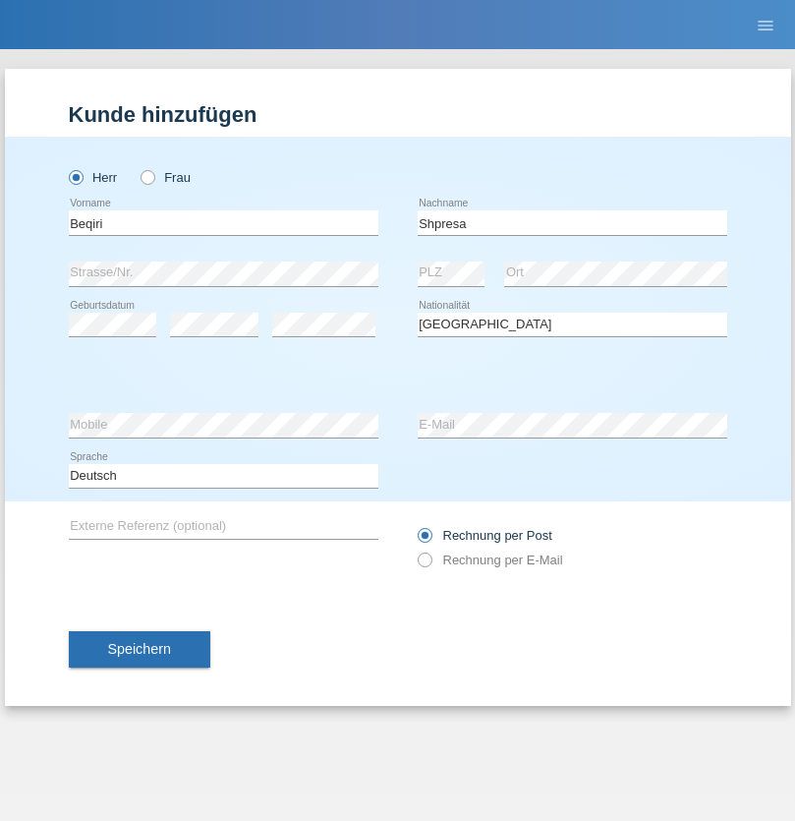
select select "C"
select select "08"
select select "02"
select select "1979"
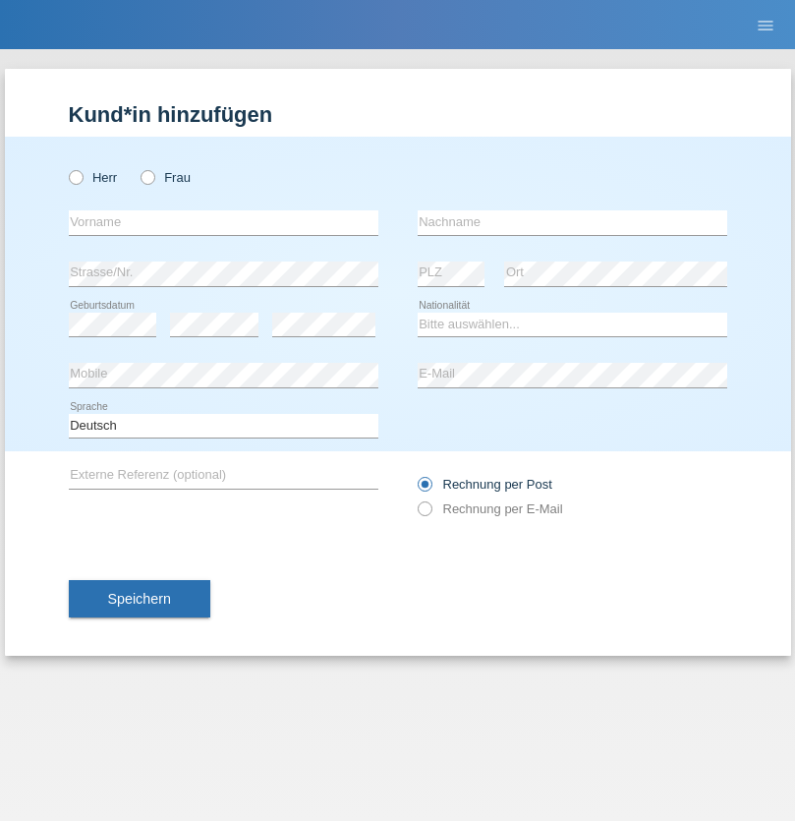
radio input "true"
click at [223, 222] on input "text" at bounding box center [224, 222] width 310 height 25
type input "[PERSON_NAME]"
click at [572, 222] on input "text" at bounding box center [573, 222] width 310 height 25
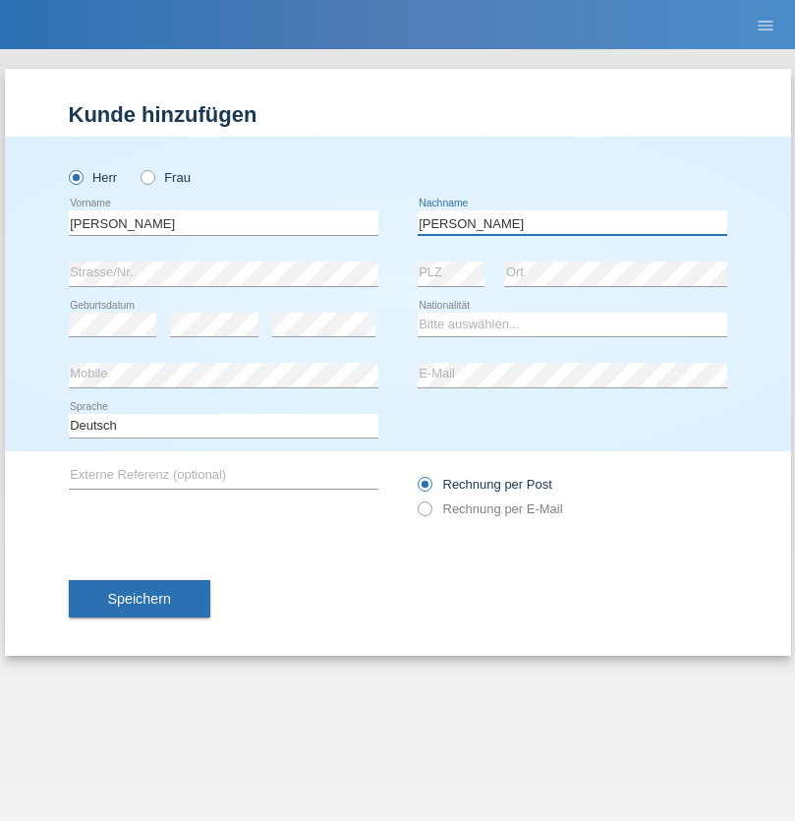
type input "[PERSON_NAME]"
select select "CH"
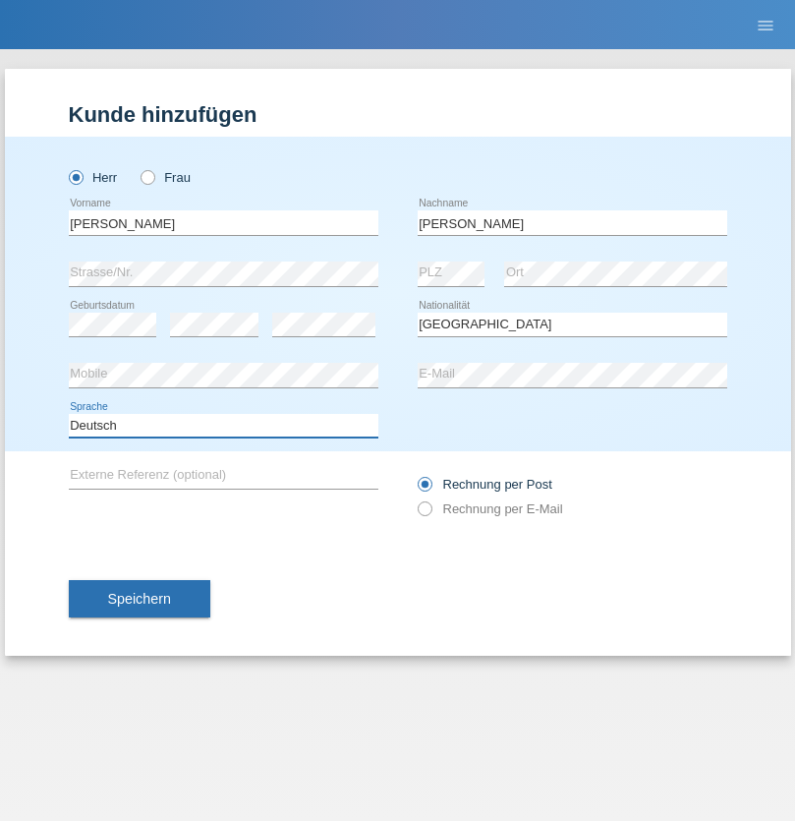
select select "en"
